Goal: Navigation & Orientation: Find specific page/section

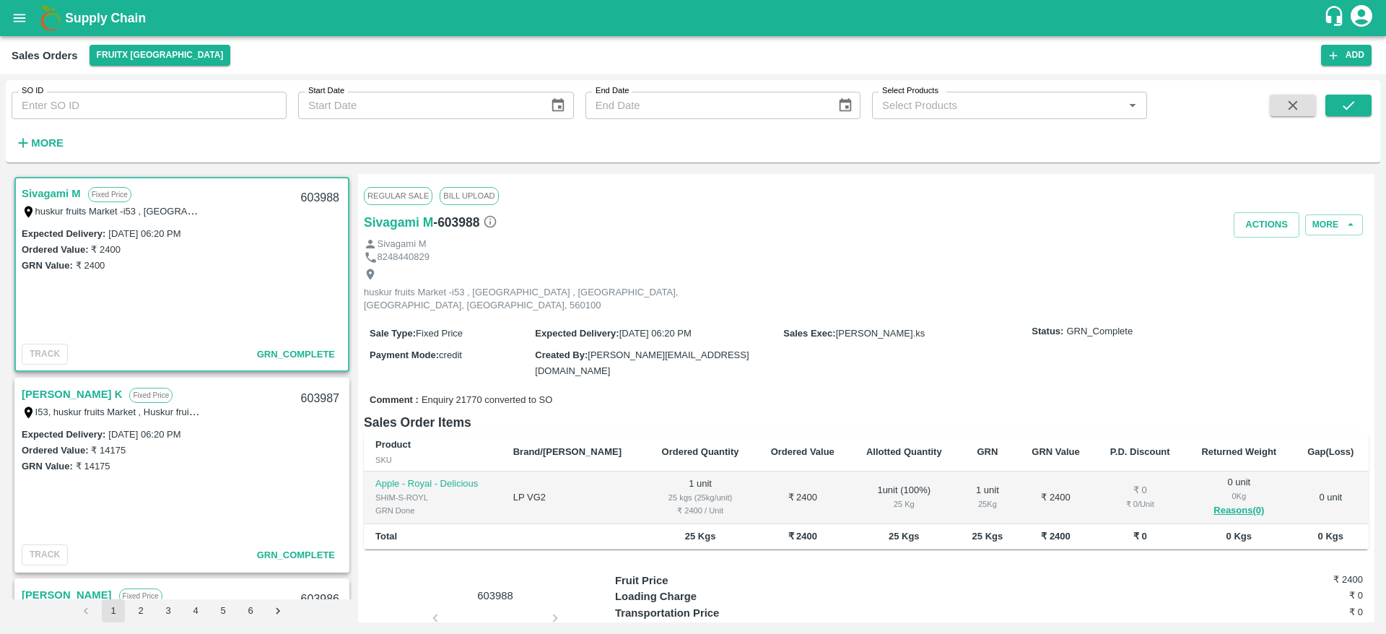
click at [71, 22] on b "Supply Chain" at bounding box center [105, 18] width 81 height 14
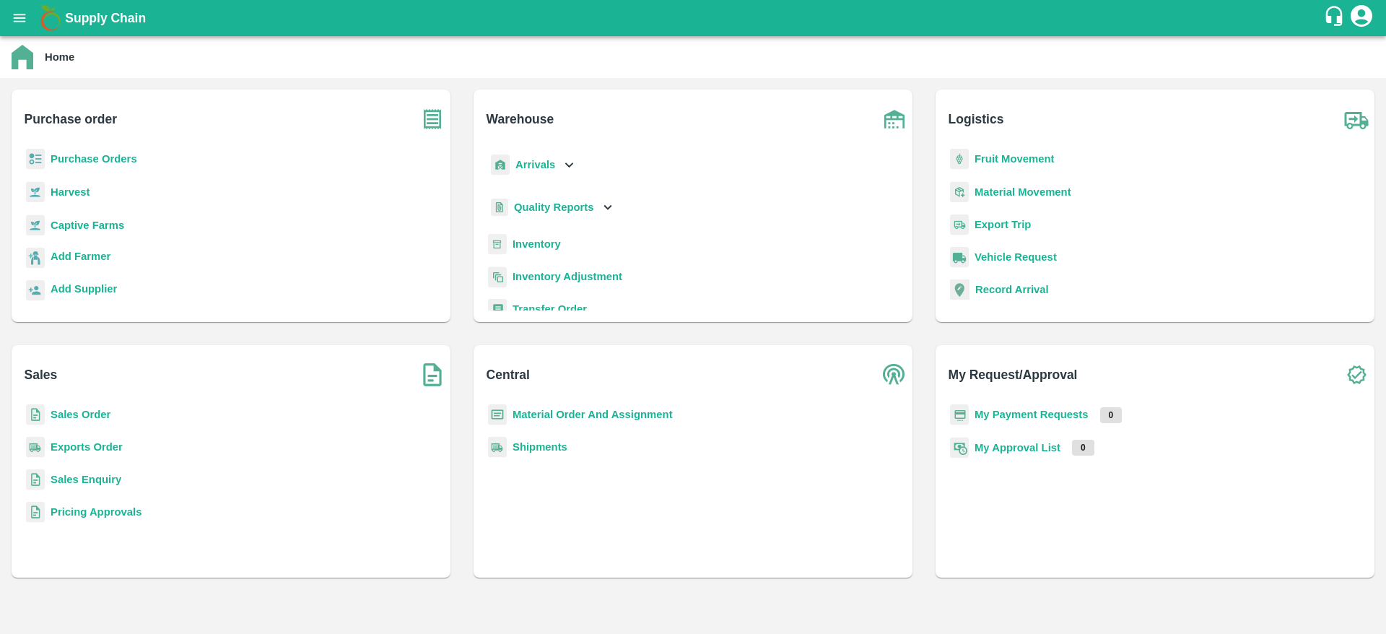
click at [35, 12] on button "open drawer" at bounding box center [19, 17] width 33 height 33
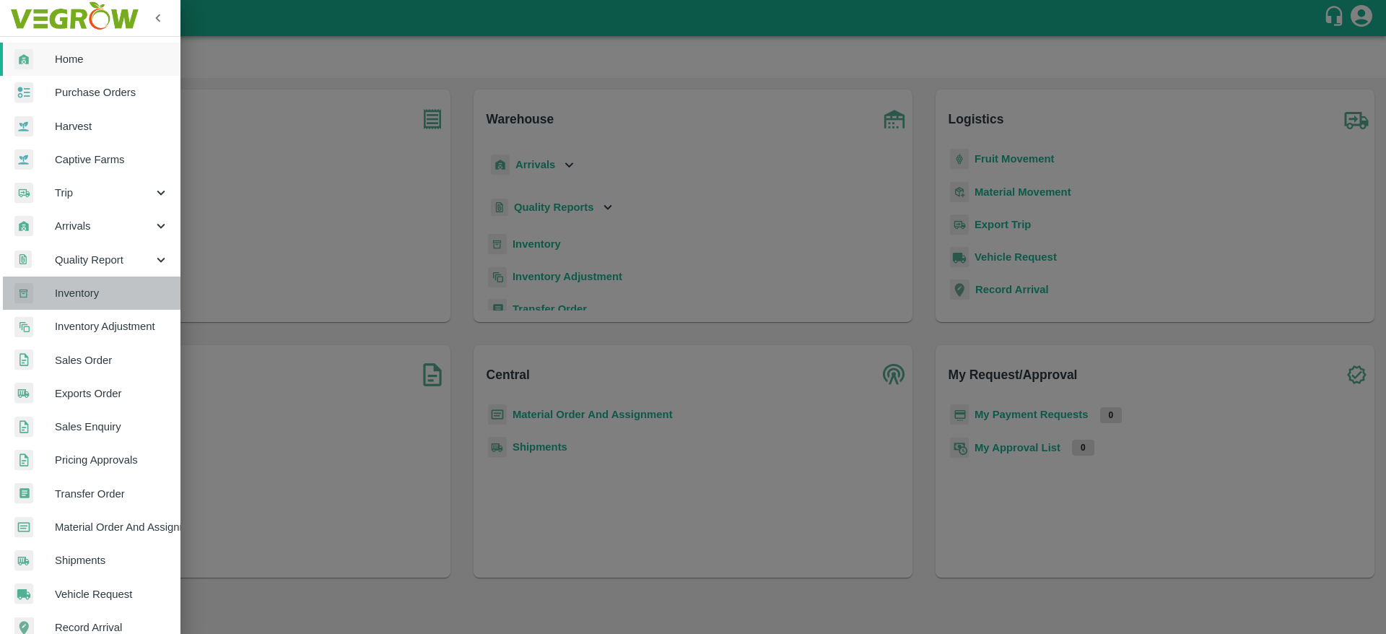
click at [119, 295] on span "Inventory" at bounding box center [112, 293] width 114 height 16
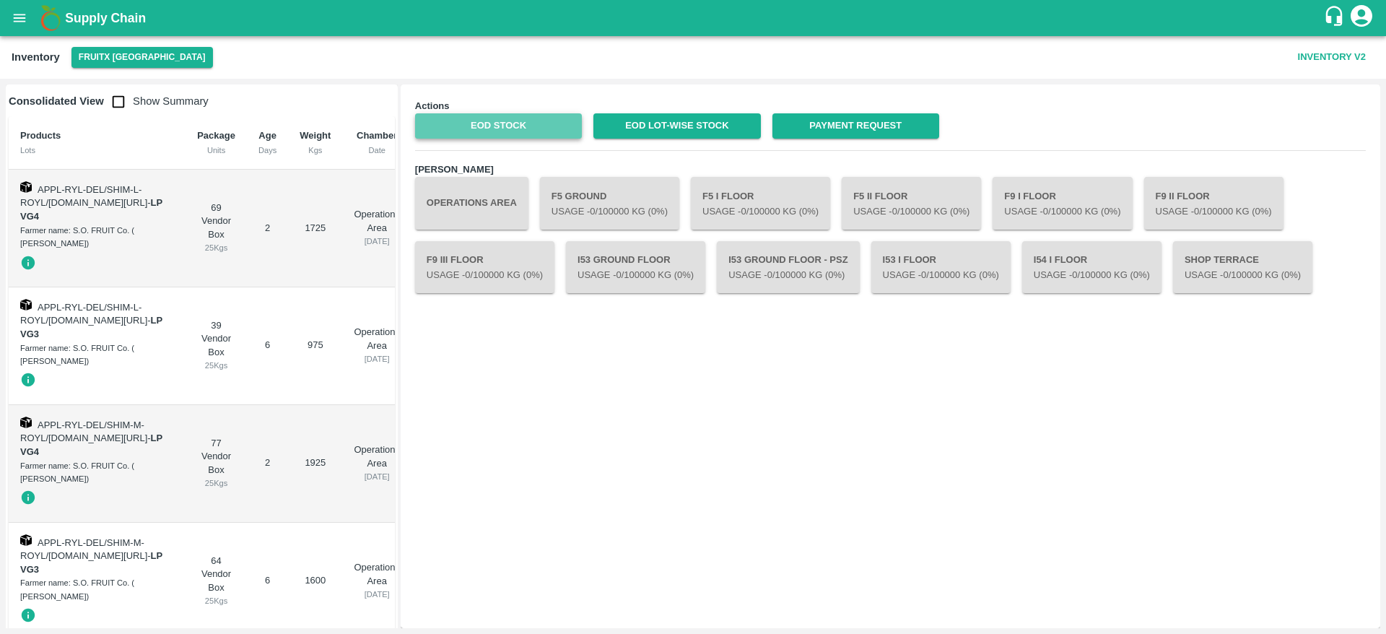
click at [518, 135] on link "EOD Stock" at bounding box center [498, 125] width 167 height 25
